Goal: Find specific page/section: Find specific page/section

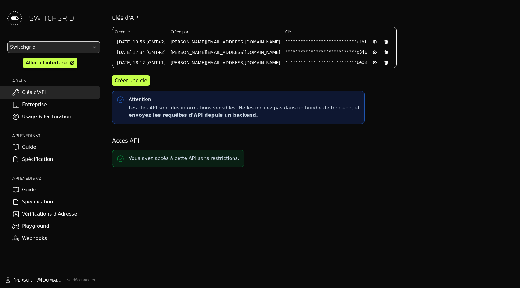
click at [455, 178] on div "**********" at bounding box center [311, 144] width 416 height 288
click at [43, 102] on link "Entreprise" at bounding box center [50, 104] width 100 height 12
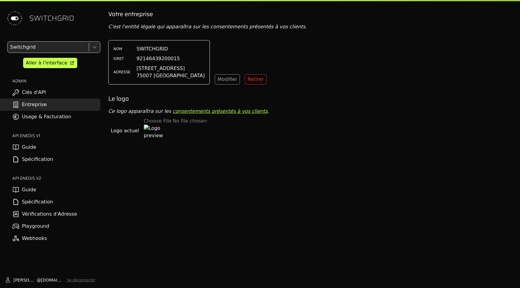
click at [45, 95] on link "Clés d'API" at bounding box center [50, 92] width 100 height 12
